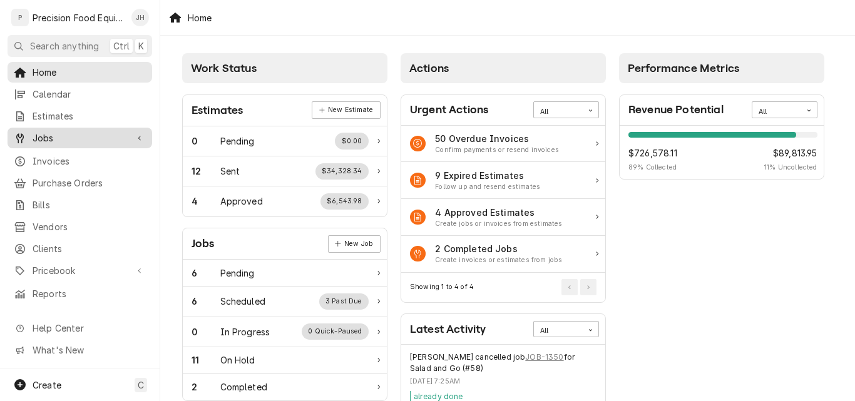
click at [48, 135] on span "Jobs" at bounding box center [80, 137] width 95 height 13
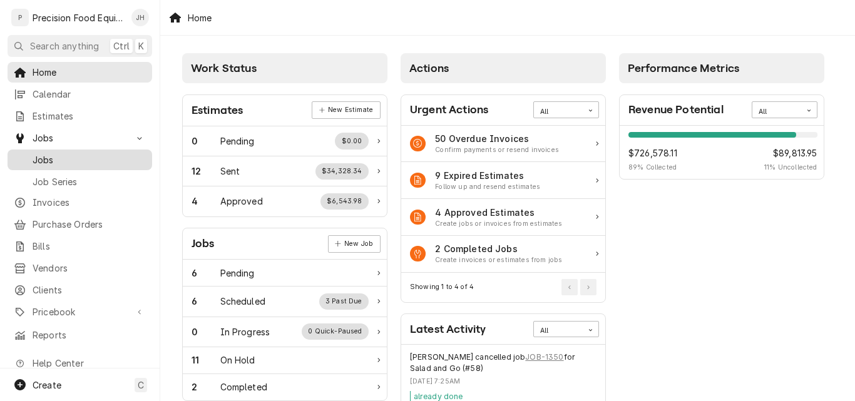
click at [54, 154] on span "Jobs" at bounding box center [89, 159] width 113 height 13
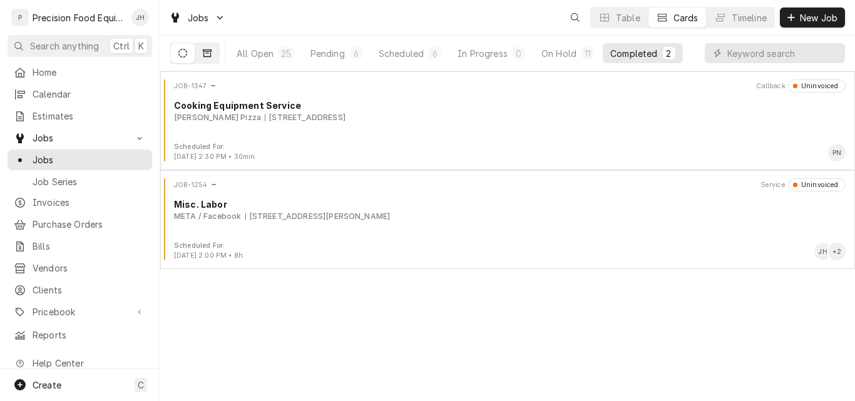
click at [203, 54] on icon "Dynamic Content Wrapper" at bounding box center [207, 53] width 9 height 9
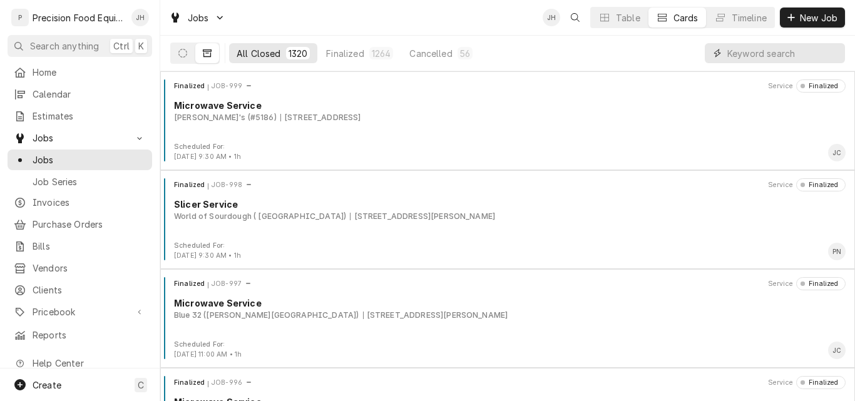
click at [750, 49] on input "Dynamic Content Wrapper" at bounding box center [782, 53] width 111 height 20
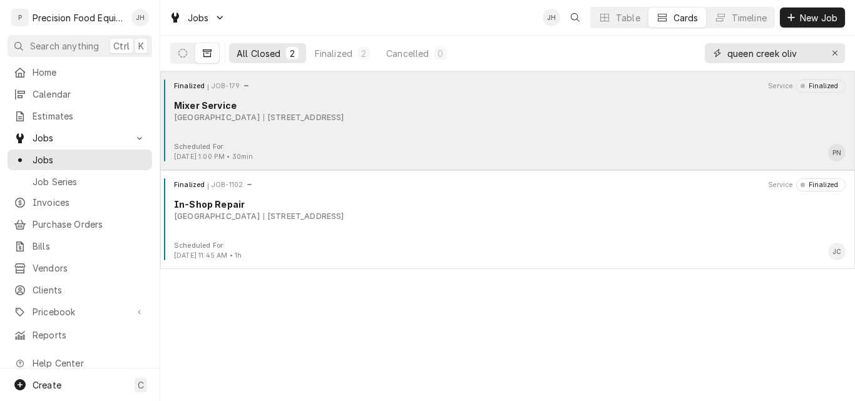
type input "queen creek oliv"
click at [541, 146] on div "Scheduled For: Feb 6th, 2025 - 1:00 PM • 30min PN" at bounding box center [507, 152] width 685 height 20
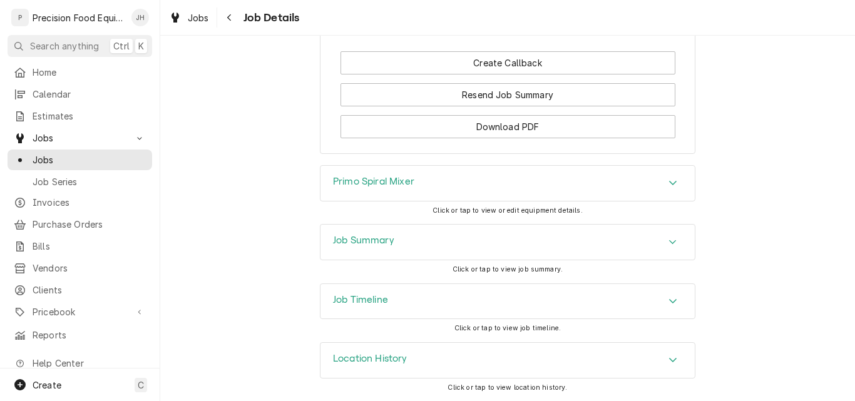
scroll to position [948, 0]
click at [509, 239] on div "Job Summary" at bounding box center [507, 242] width 374 height 35
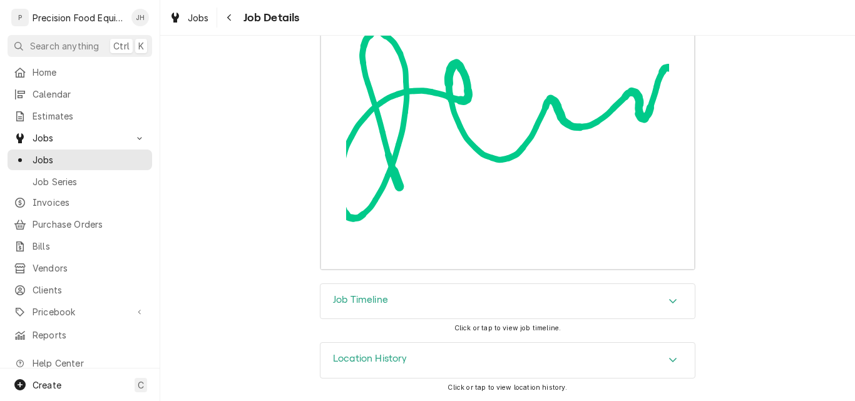
scroll to position [2191, 0]
click at [526, 294] on div "Job Timeline" at bounding box center [507, 301] width 374 height 35
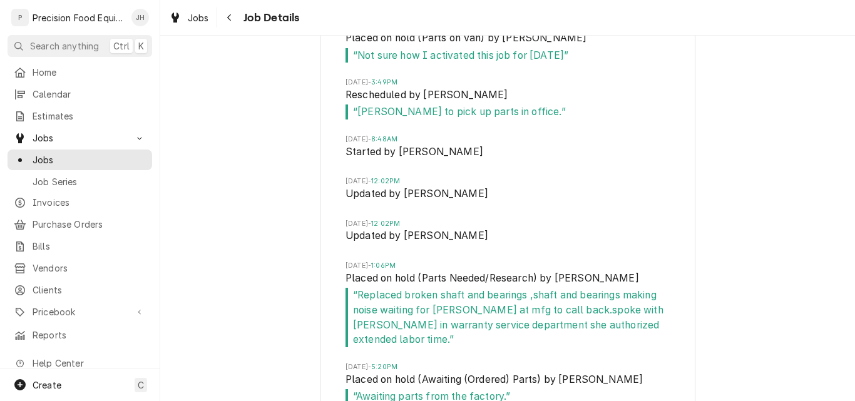
scroll to position [2692, 0]
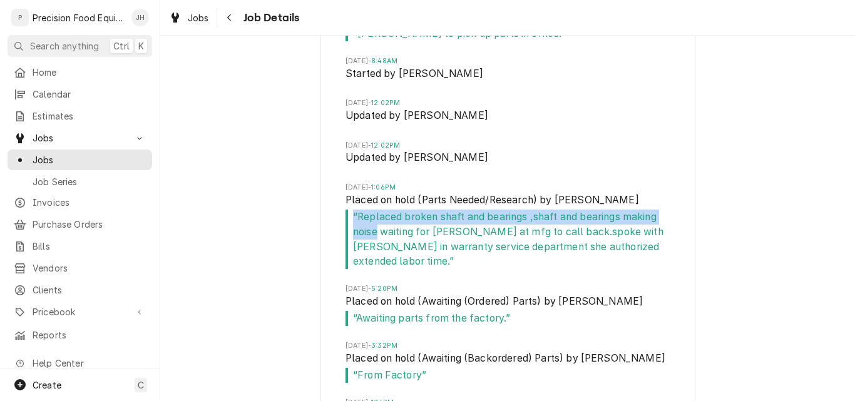
drag, startPoint x: 349, startPoint y: 235, endPoint x: 372, endPoint y: 243, distance: 25.1
click at [372, 243] on span "“ Replaced broken shaft and bearings ,shaft and bearings making noise waiting f…" at bounding box center [507, 239] width 324 height 59
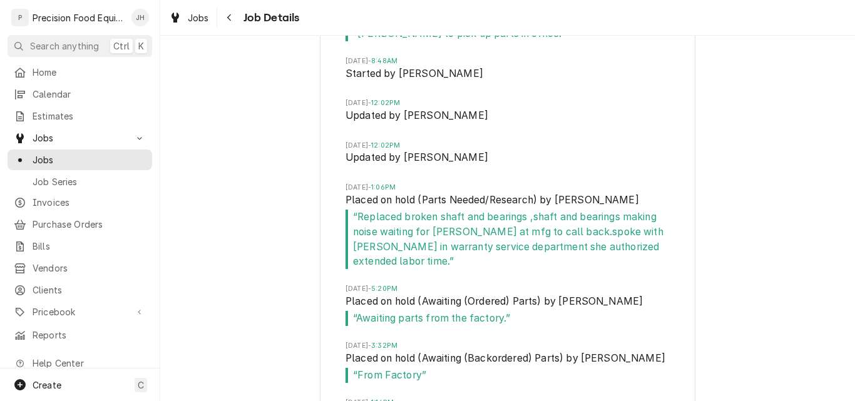
click at [375, 260] on span "“ Replaced broken shaft and bearings ,shaft and bearings making noise waiting f…" at bounding box center [507, 239] width 324 height 59
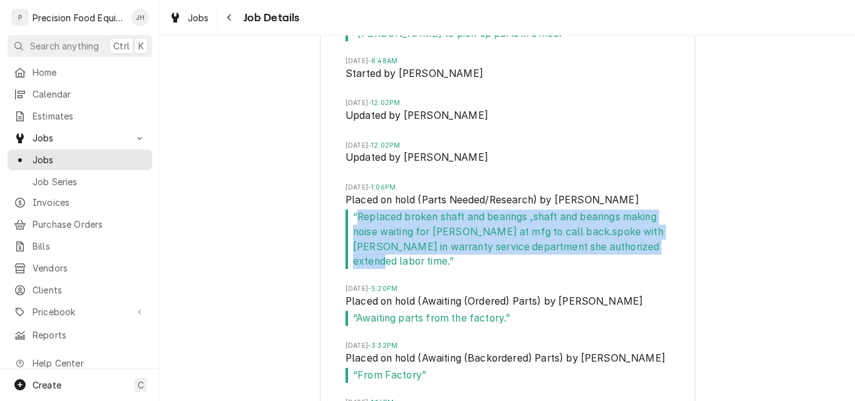
drag, startPoint x: 354, startPoint y: 231, endPoint x: 659, endPoint y: 263, distance: 307.2
click at [659, 263] on span "“ Replaced broken shaft and bearings ,shaft and bearings making noise waiting f…" at bounding box center [507, 239] width 324 height 59
copy span "Replaced broken shaft and bearings ,shaft and bearings making noise waiting for…"
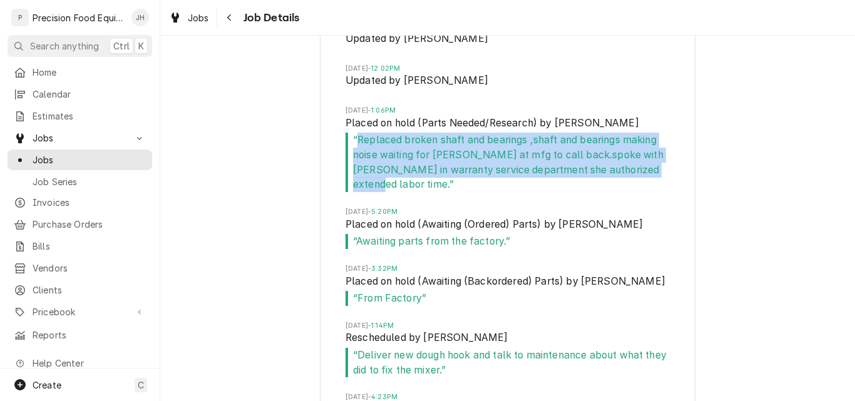
scroll to position [2755, 0]
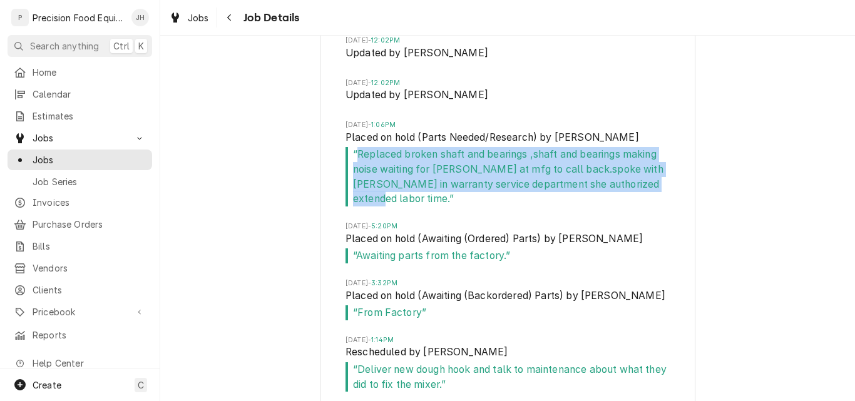
copy span "Replaced broken shaft and bearings ,shaft and bearings making noise waiting for…"
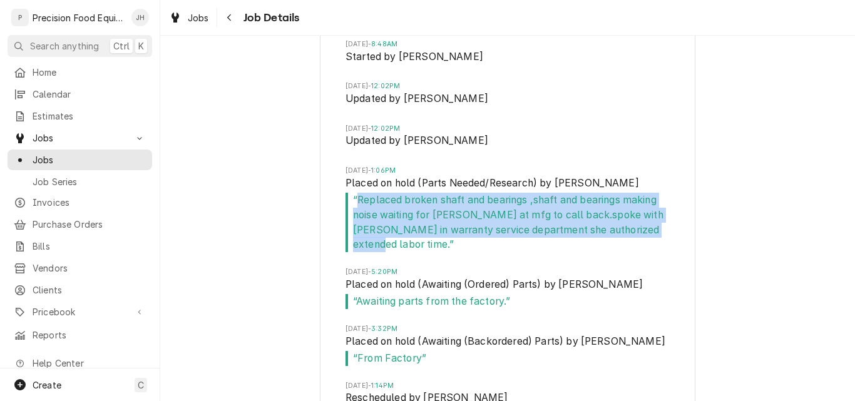
scroll to position [2551, 0]
